Goal: Task Accomplishment & Management: Complete application form

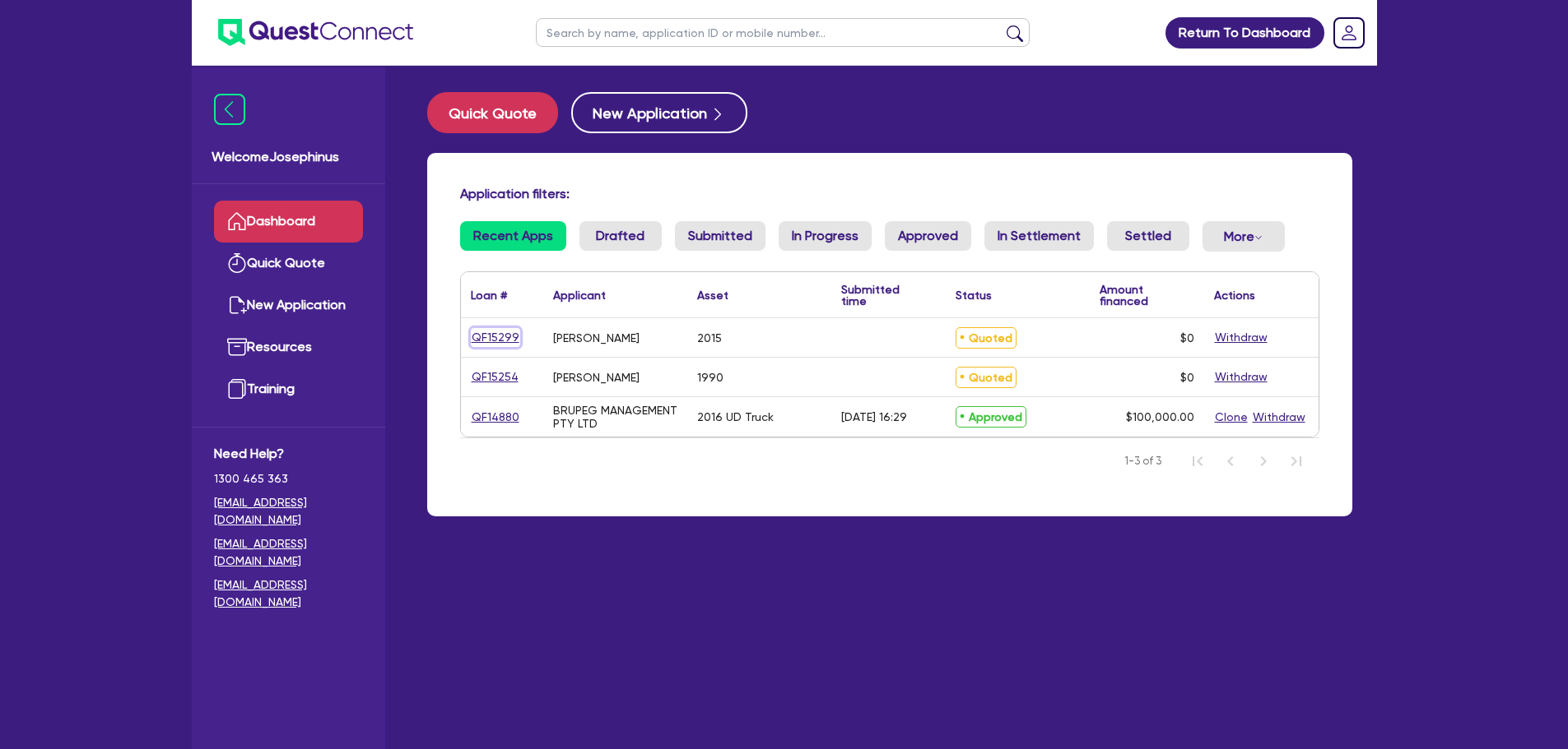
click at [501, 339] on link "QF15299" at bounding box center [496, 337] width 49 height 19
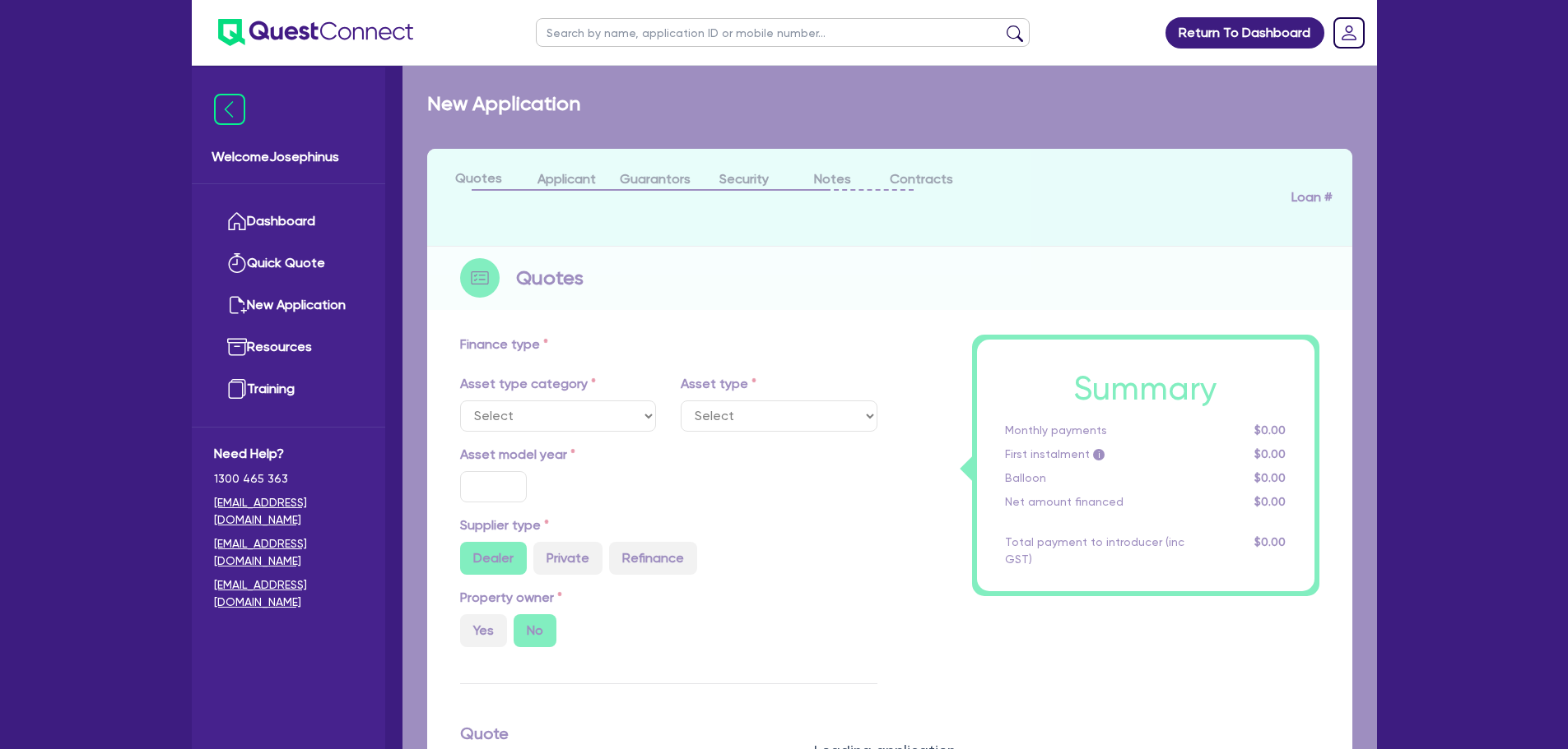
select select "CARS_AND_LIGHT_TRUCKS"
type input "2015"
radio input "false"
radio input "true"
type input "20,000"
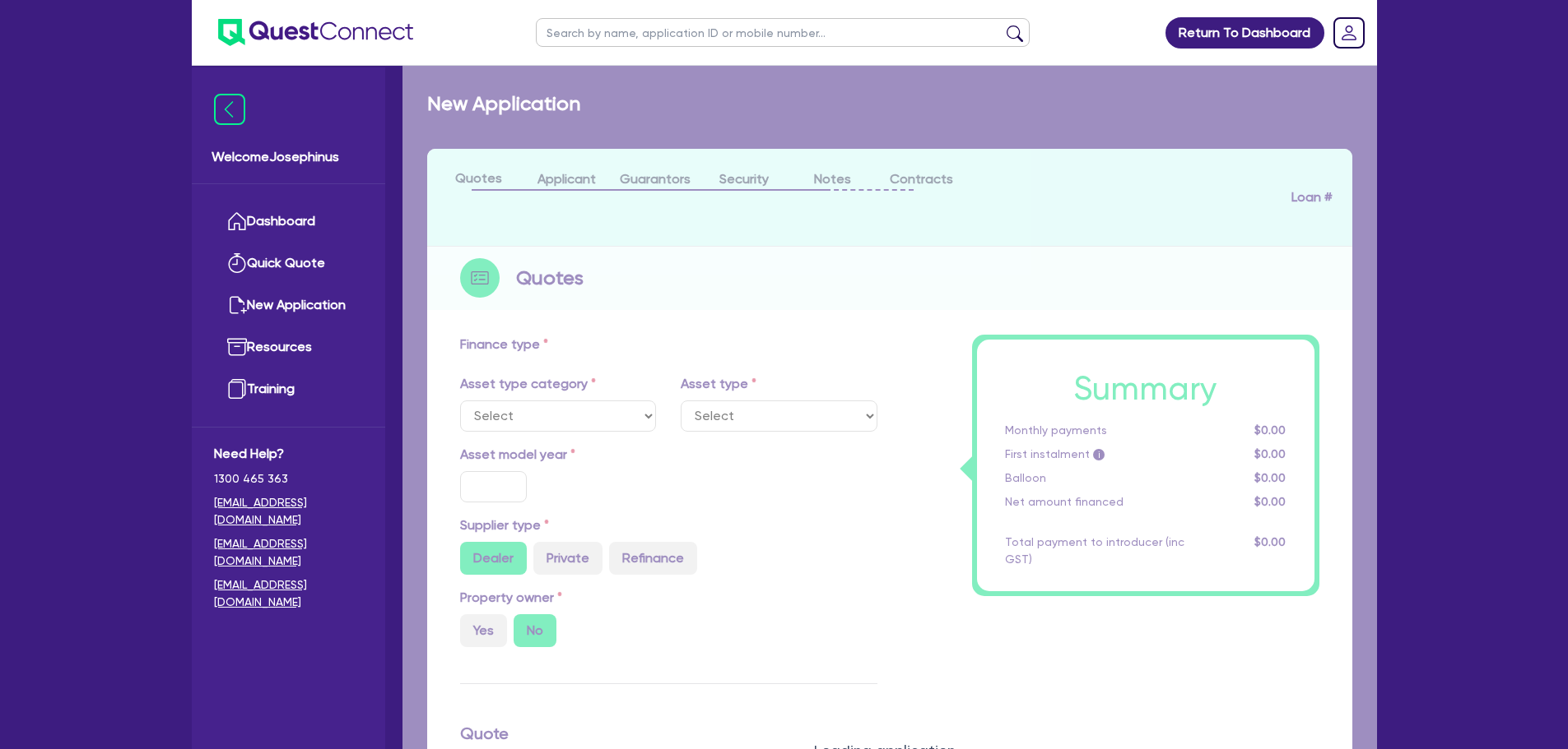
type input "3"
type input "900"
select select "PASSENGER_VEHICLES"
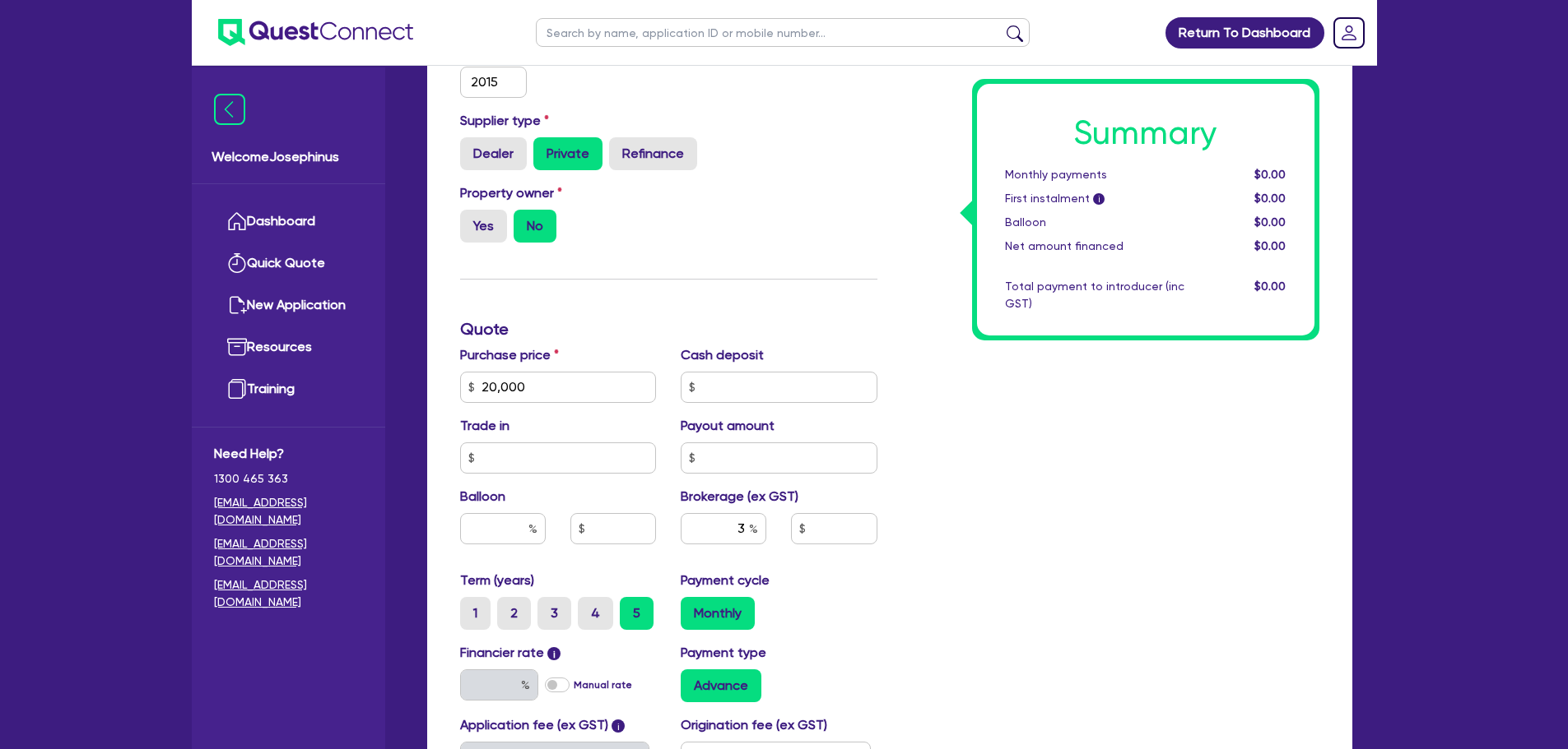
scroll to position [658, 0]
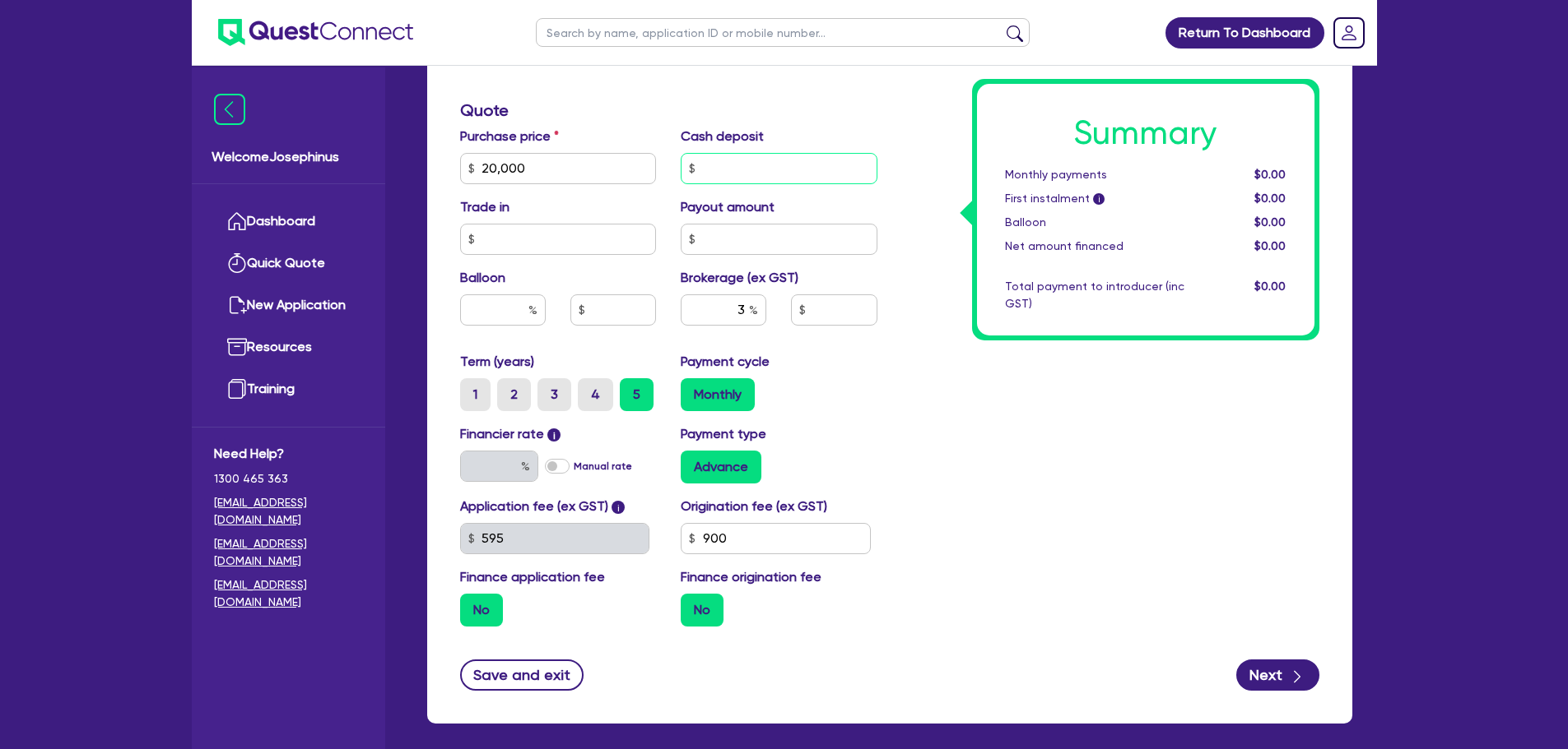
click at [747, 160] on input "text" at bounding box center [779, 168] width 197 height 31
type input "5,000"
click at [741, 107] on h3 "Quote" at bounding box center [669, 111] width 417 height 20
type input "20,000"
type input "450"
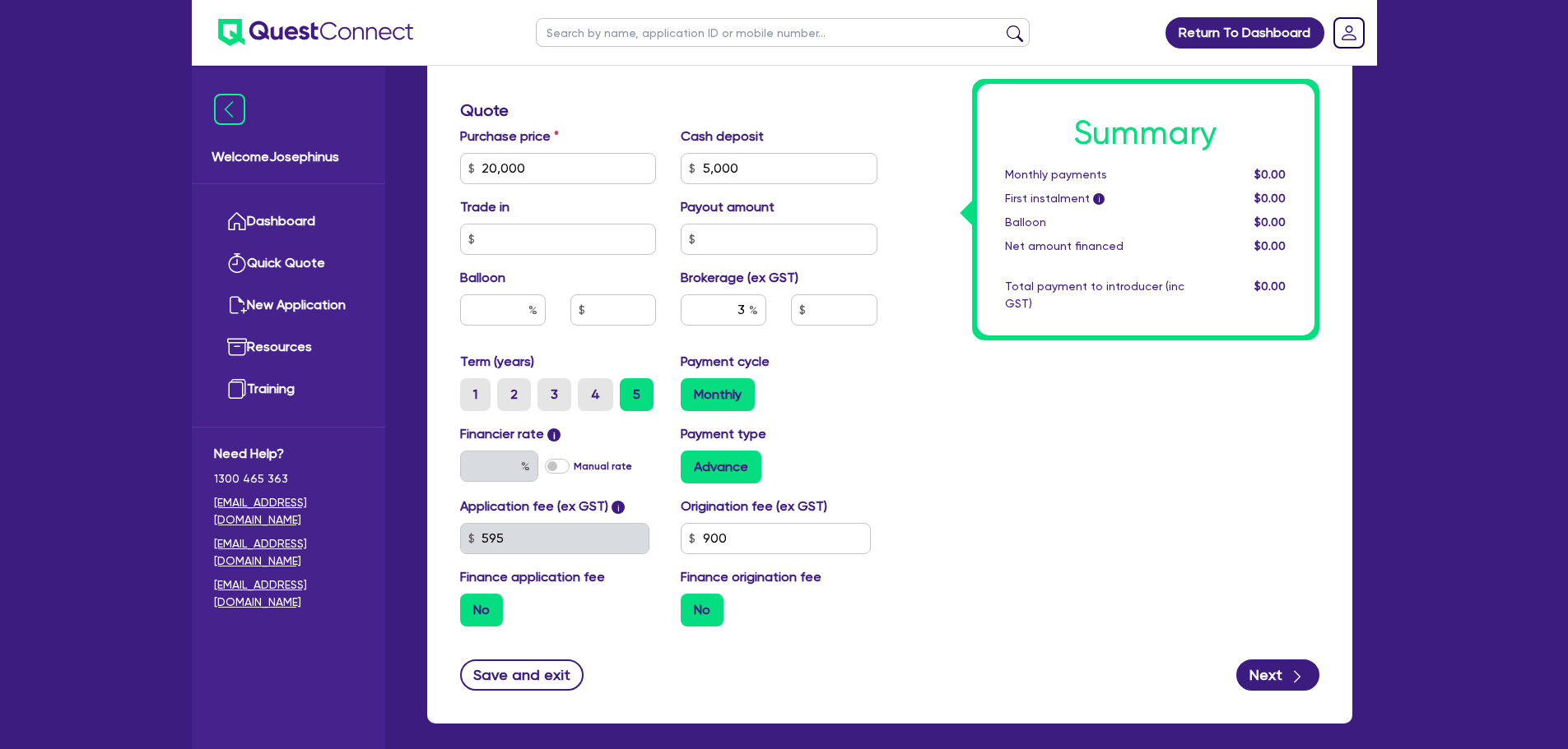
type input "17"
drag, startPoint x: 799, startPoint y: 169, endPoint x: 699, endPoint y: 159, distance: 100.5
click at [699, 159] on input "5,000" at bounding box center [779, 168] width 197 height 31
type input "6,000"
type input "20,000"
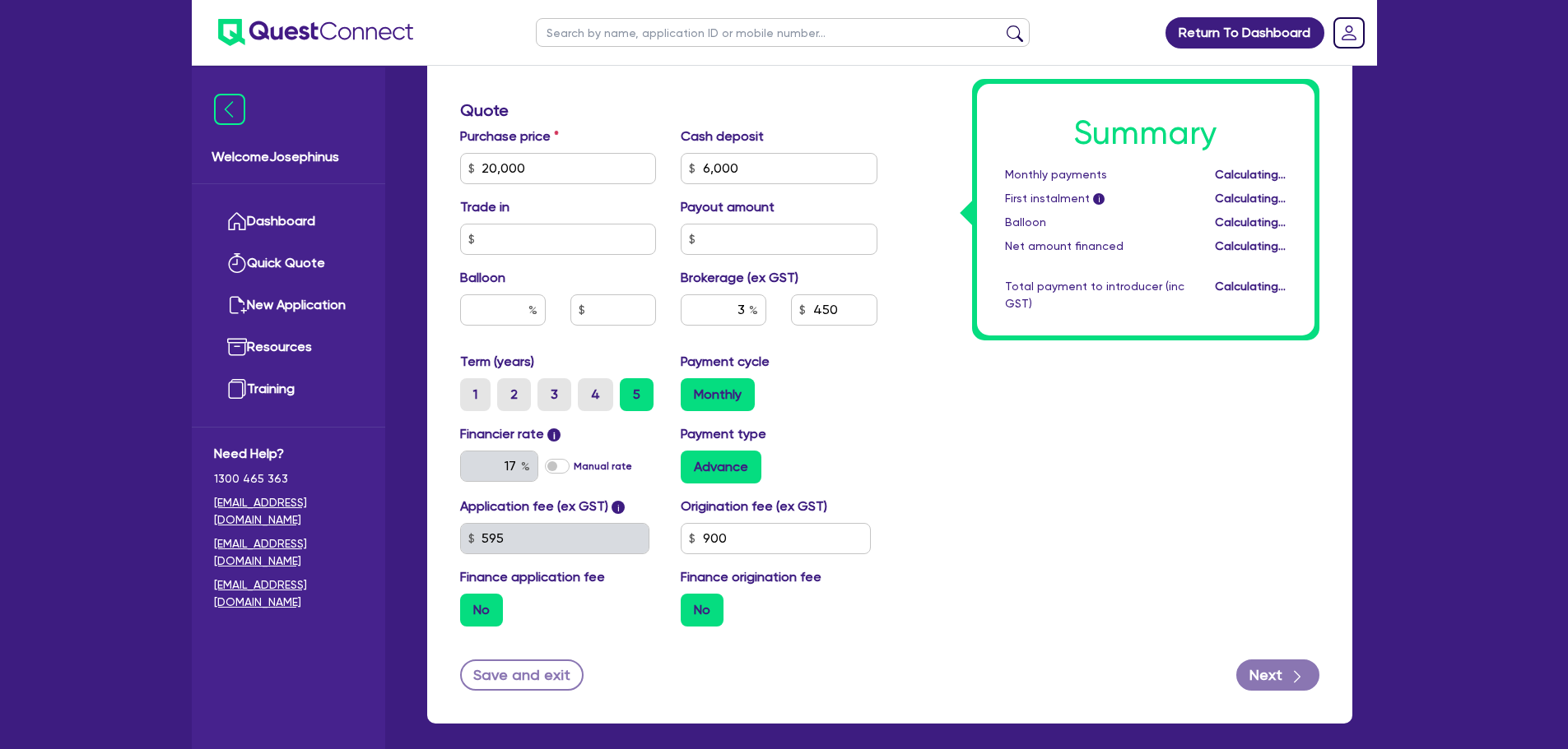
type input "420"
click at [1003, 458] on div "Summary Monthly payments Calculating... First instalment i Calculating... Ballo…" at bounding box center [1110, 159] width 442 height 962
click at [704, 296] on input "3" at bounding box center [724, 310] width 86 height 31
click at [705, 298] on input "3" at bounding box center [724, 310] width 86 height 31
type input "2"
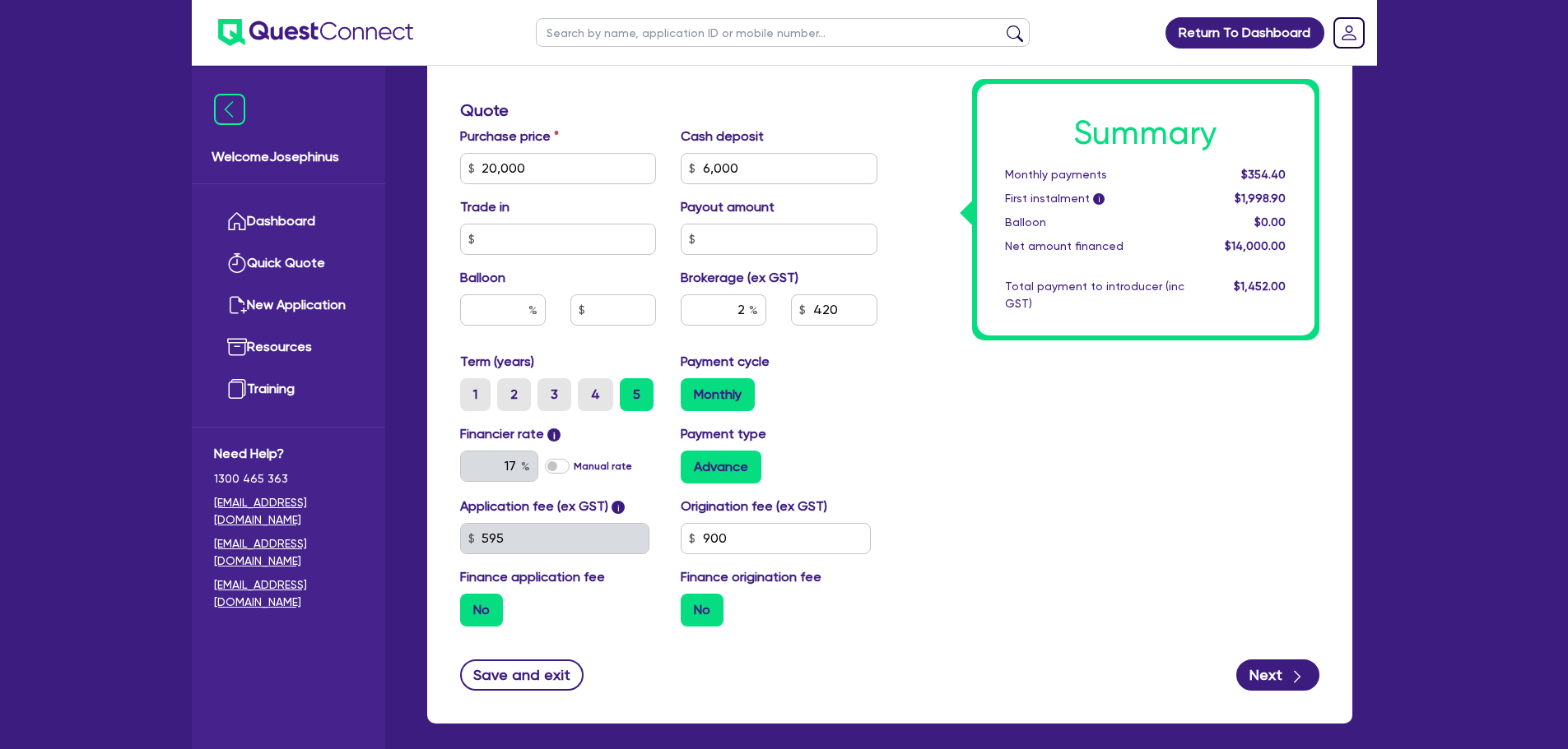
click at [1015, 424] on div "Summary Monthly payments $354.40 First instalment i $1,998.90 Balloon $0.00 Net…" at bounding box center [1110, 159] width 442 height 962
type input "20,000"
type input "280"
click at [729, 299] on input "2" at bounding box center [724, 310] width 86 height 31
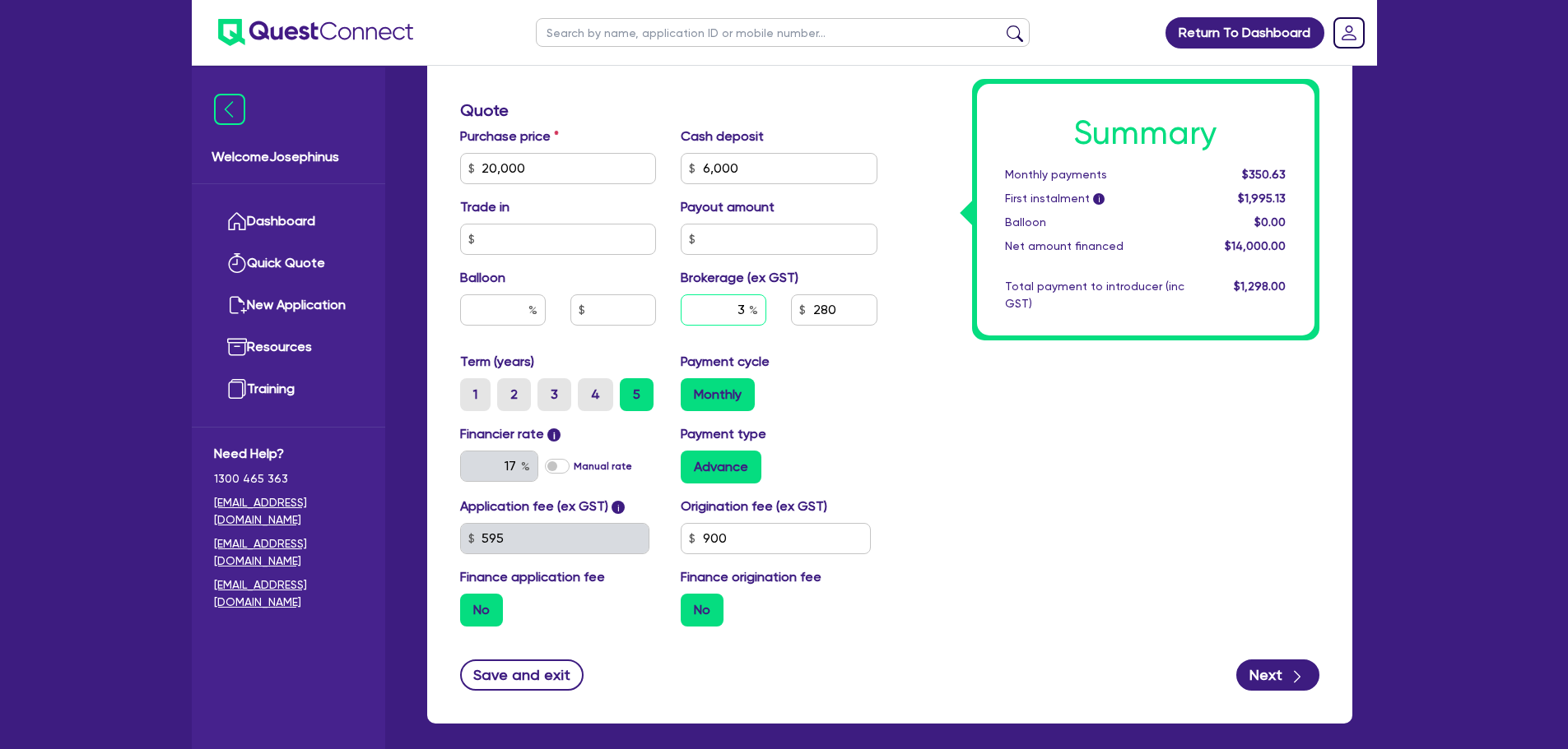
type input "3"
type input "20,000"
type input "420"
click at [916, 476] on div "Summary Monthly payments $350.63 First instalment i $1,995.13 Balloon $0.00 Net…" at bounding box center [1110, 159] width 442 height 962
click at [489, 299] on input "text" at bounding box center [503, 310] width 86 height 31
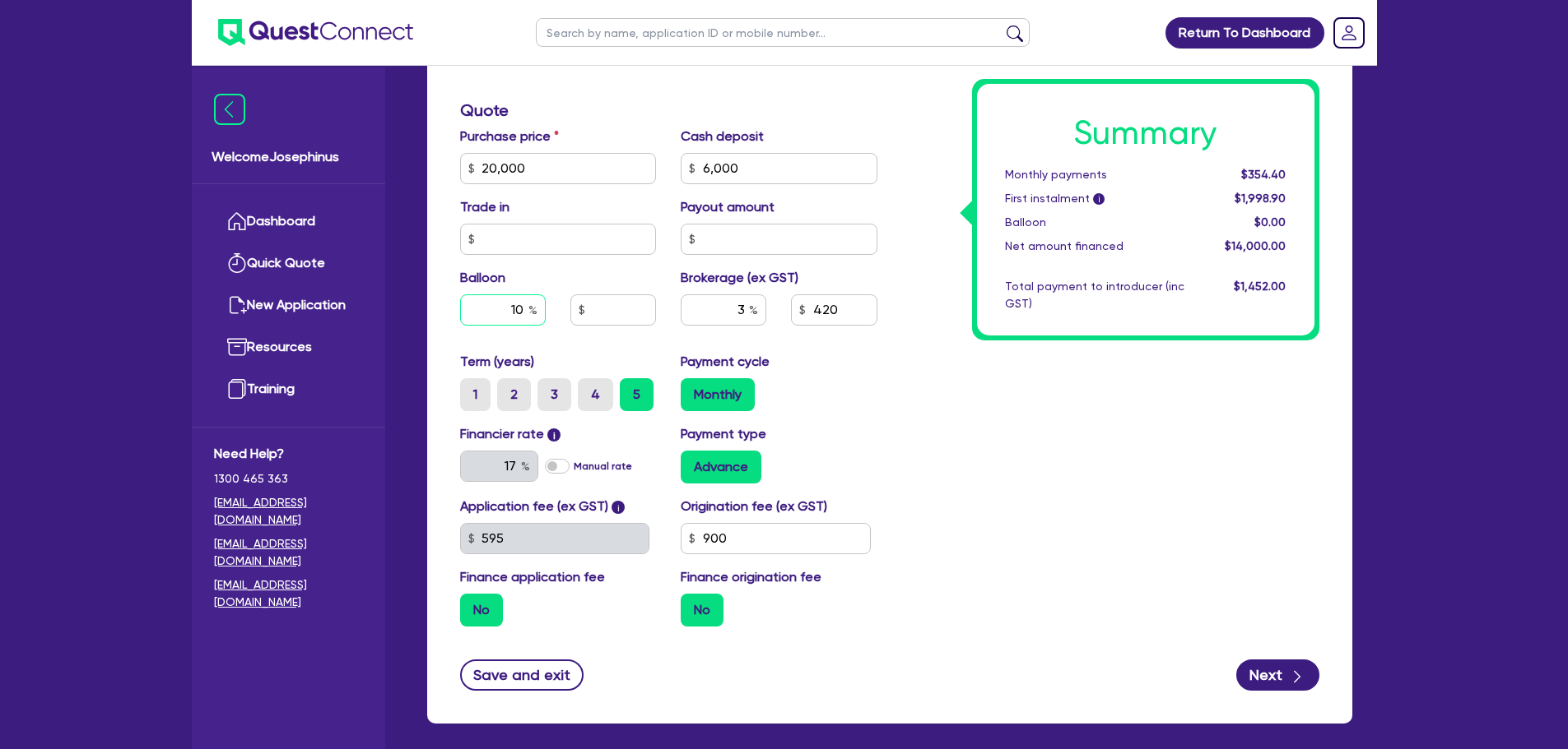
type input "10"
click at [1080, 572] on div "Summary Monthly payments $354.40 First instalment i $1,998.90 Balloon $0.00 Net…" at bounding box center [1110, 159] width 442 height 962
type input "20,000"
type input "2,000"
click at [488, 293] on div "Balloon 10 2,000" at bounding box center [558, 303] width 221 height 70
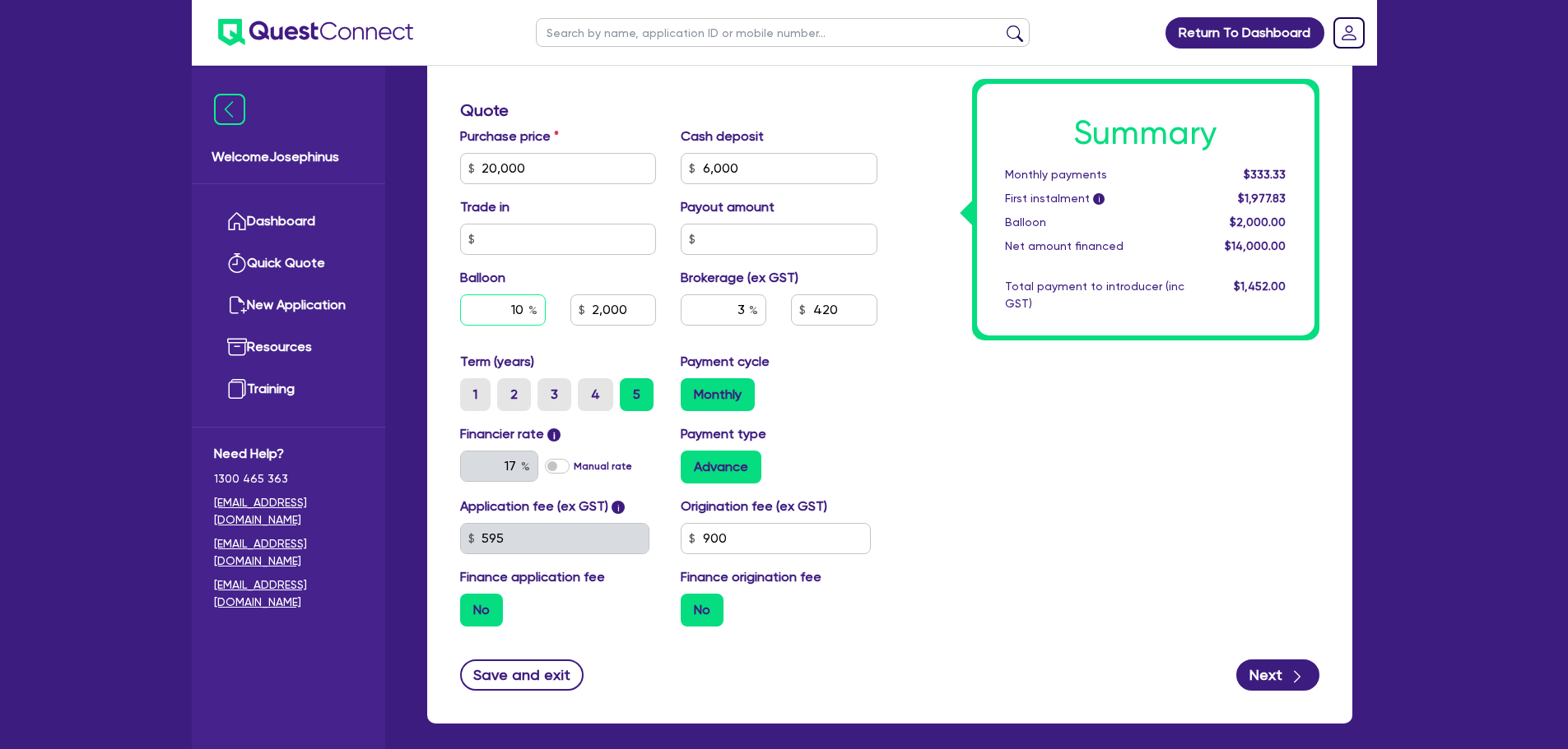
click at [492, 321] on input "10" at bounding box center [503, 310] width 86 height 31
type input "0"
type input "20,000"
type input "2,000"
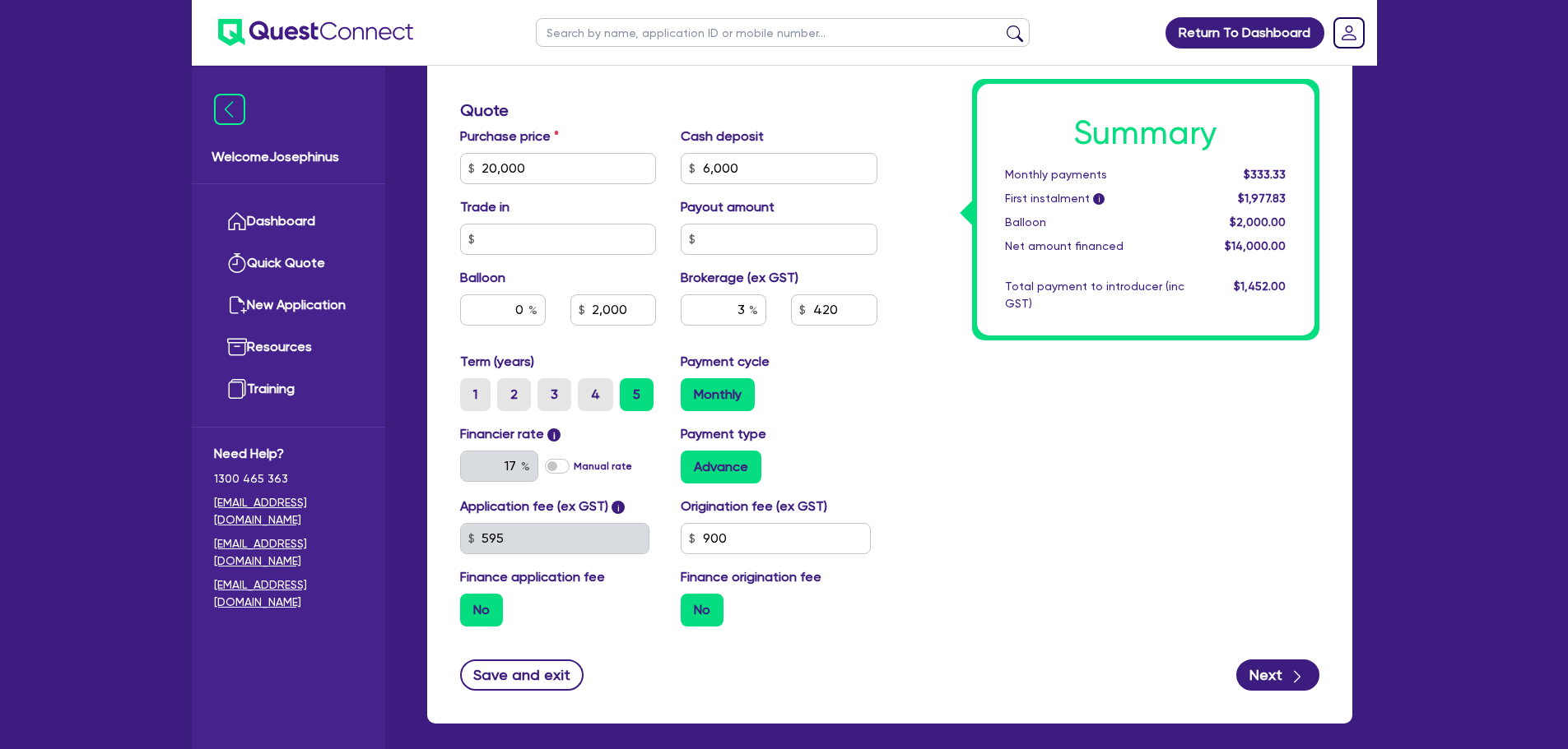
type input "20,000"
click at [1136, 517] on div "Summary Monthly payments $333.33 First instalment i $1,977.83 Balloon $2,000.00…" at bounding box center [1110, 159] width 442 height 962
drag, startPoint x: 787, startPoint y: 164, endPoint x: 667, endPoint y: 172, distance: 120.3
click at [667, 172] on div "Purchase price 20,000 Cash deposit 6,000 Trade in Payout amount Balloon 0 Broke…" at bounding box center [668, 240] width 442 height 225
type input "5,000"
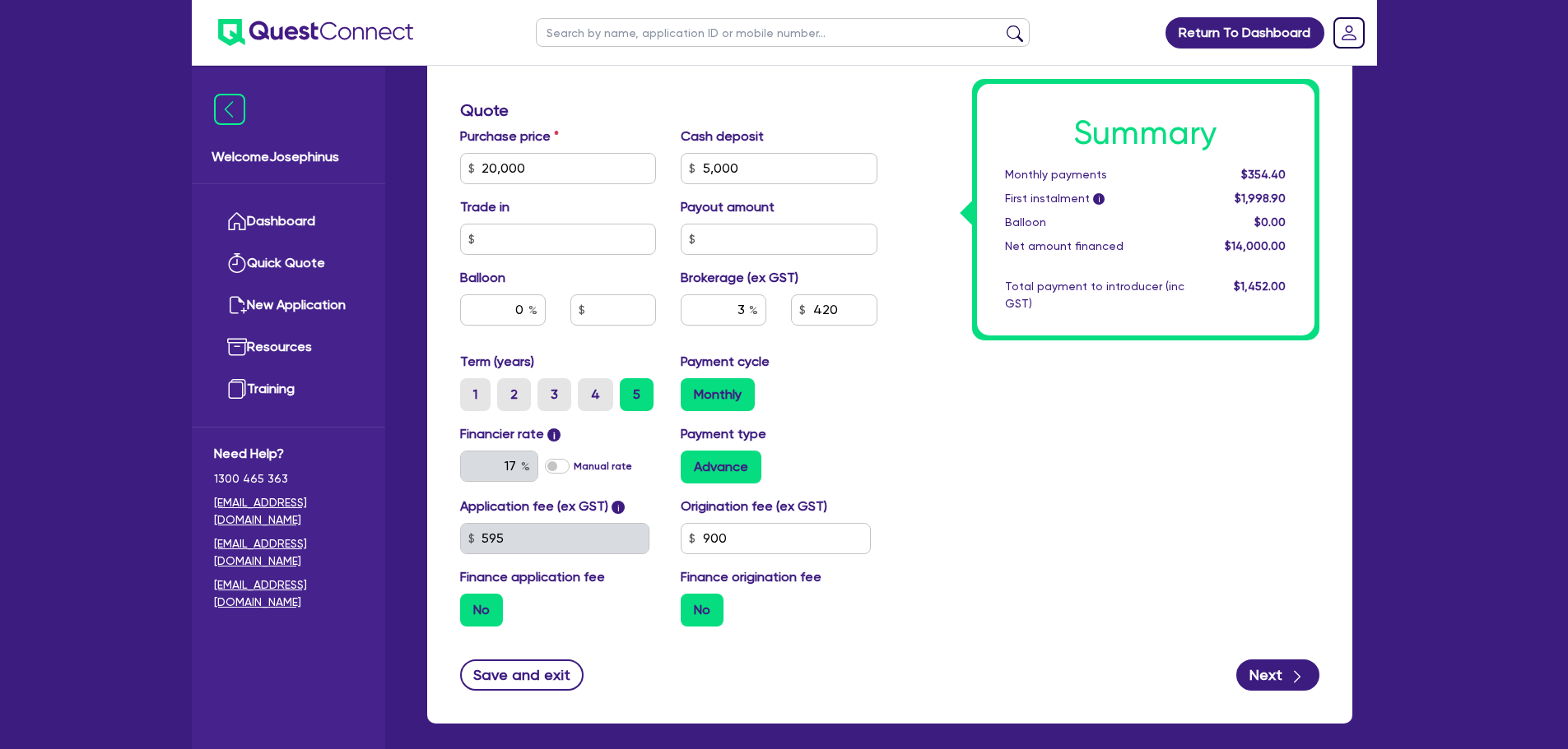
click at [1032, 506] on div "Summary Monthly payments $354.40 First instalment i $1,998.90 Balloon $0.00 Net…" at bounding box center [1110, 159] width 442 height 962
type input "20,000"
type input "450"
click at [766, 156] on input "5,000" at bounding box center [779, 168] width 197 height 31
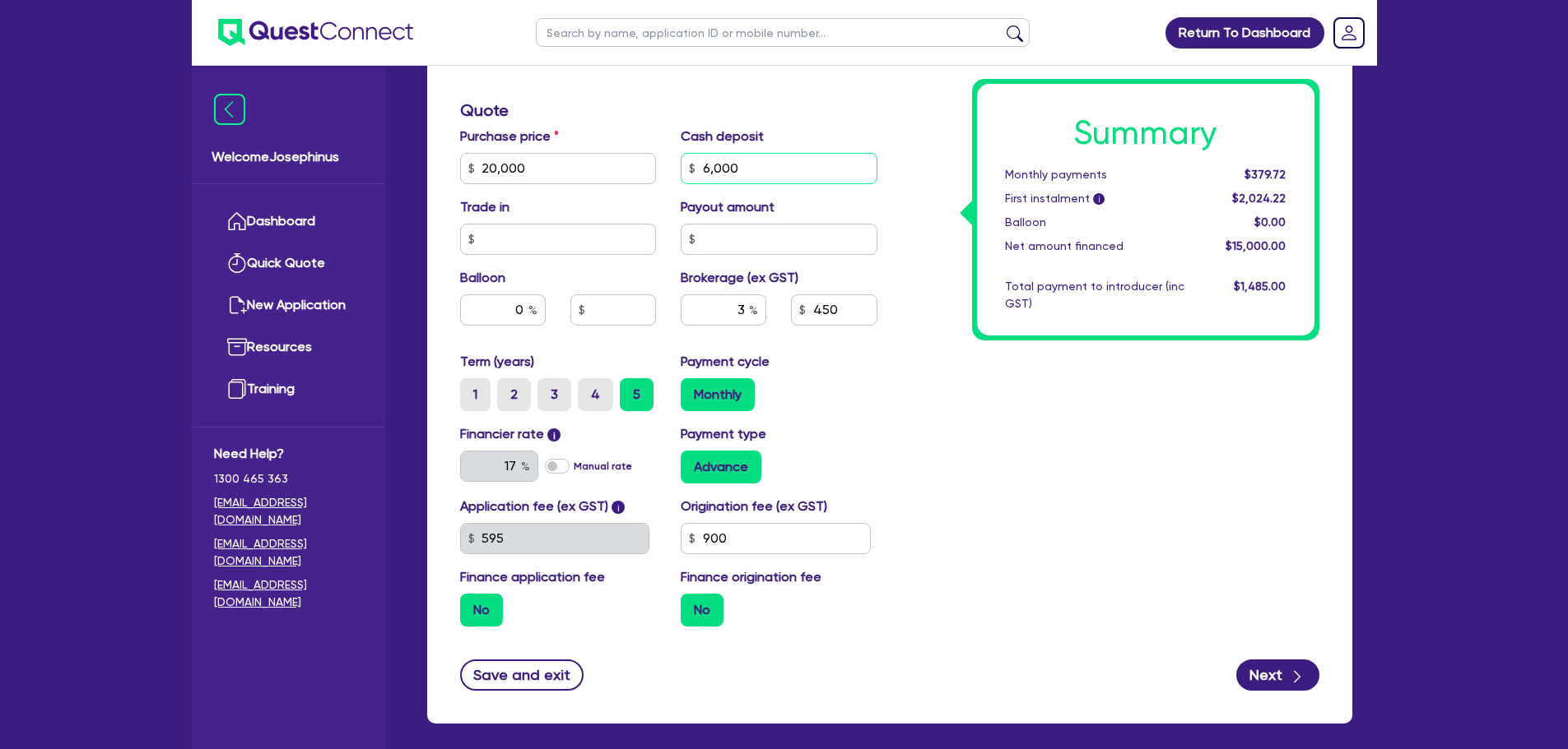
type input "6,000"
click at [1077, 455] on div "Summary Monthly payments Calculating... First instalment i Calculating... Ballo…" at bounding box center [1110, 159] width 442 height 962
type input "20,000"
type input "420"
drag, startPoint x: 767, startPoint y: 154, endPoint x: 665, endPoint y: 163, distance: 102.4
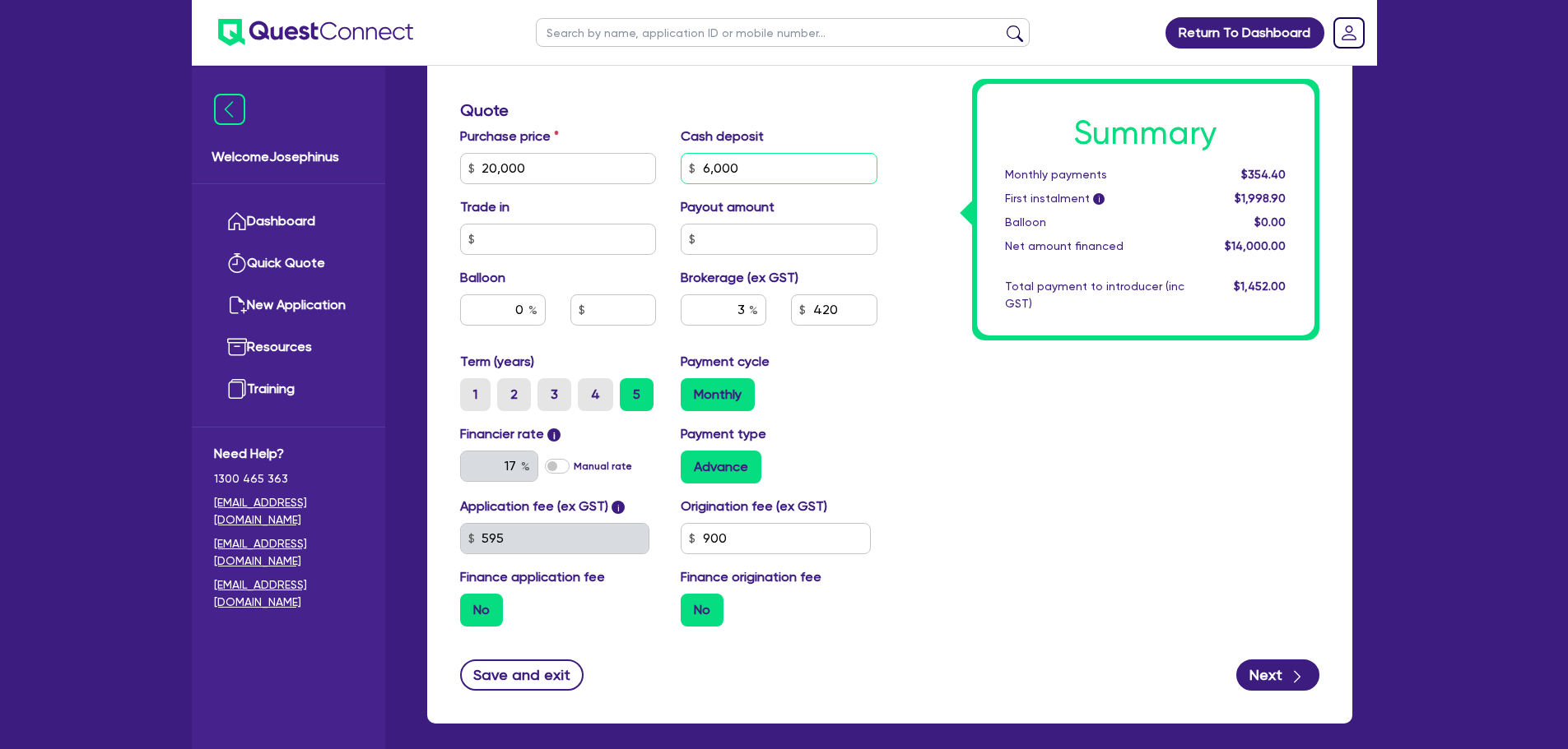
click at [665, 163] on div "Purchase price 20,000 Cash deposit 6,000 Trade in Payout amount Balloon 0 Broke…" at bounding box center [668, 240] width 442 height 225
type input "5,000"
drag, startPoint x: 1317, startPoint y: 506, endPoint x: 1282, endPoint y: 489, distance: 38.9
click at [1312, 506] on div "Summary Monthly payments $354.40 First instalment i $1,998.90 Balloon $0.00 Net…" at bounding box center [1110, 159] width 442 height 962
type input "20,000"
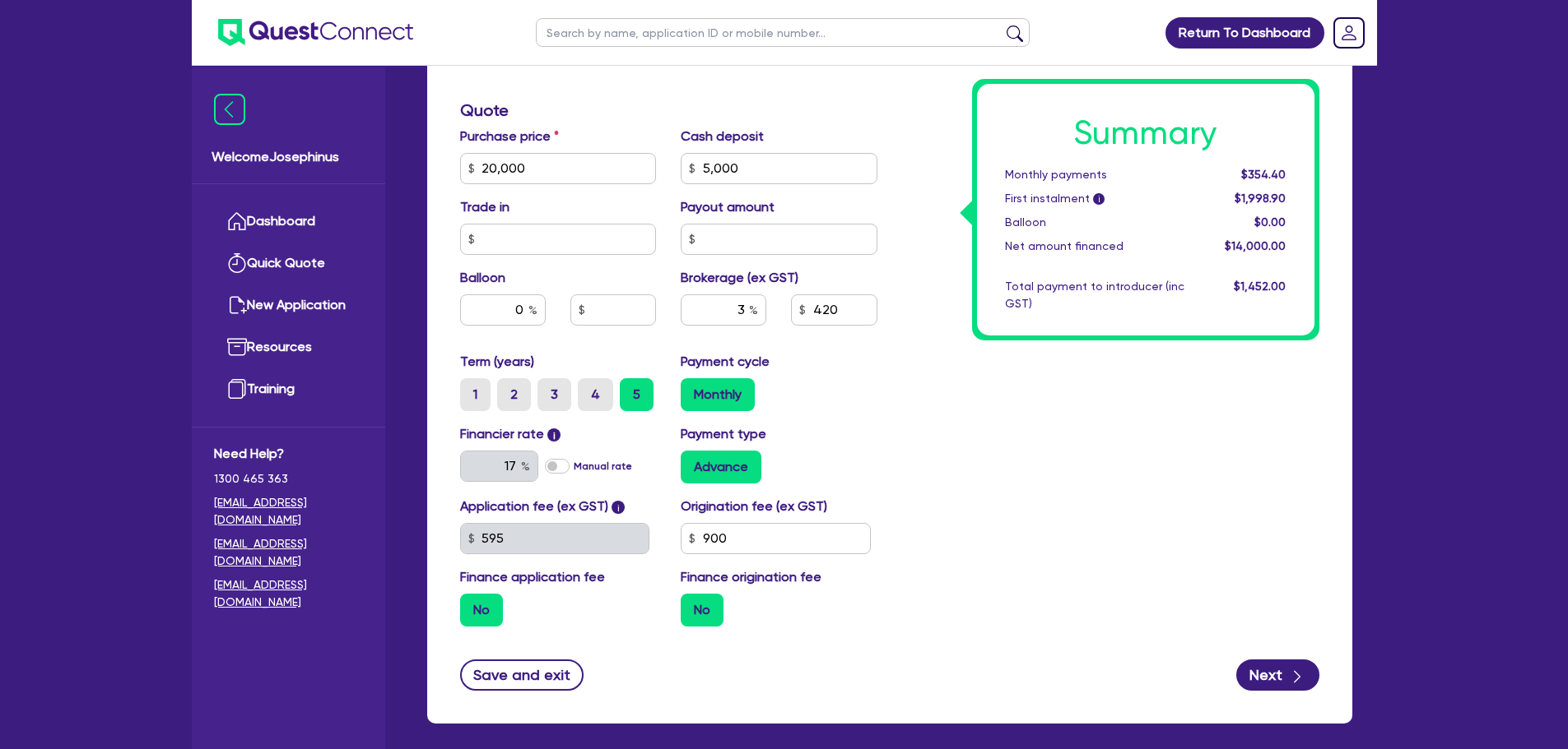
type input "450"
